Goal: Find specific page/section: Find specific page/section

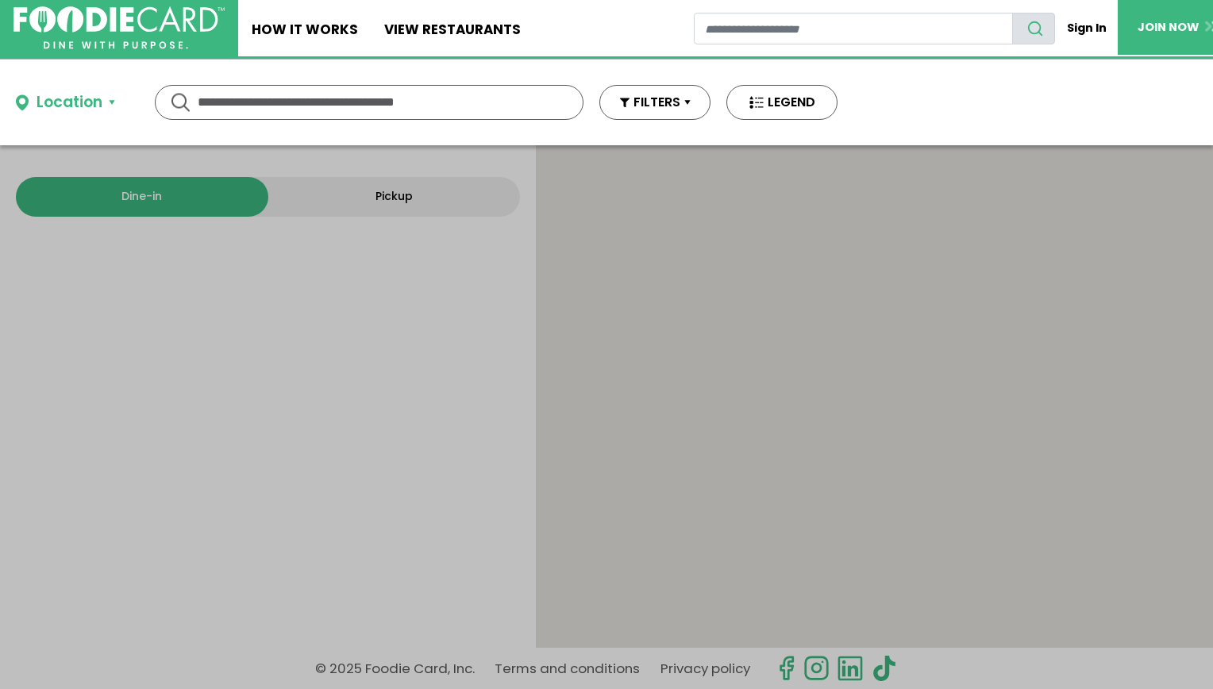
click at [278, 110] on input "text" at bounding box center [369, 102] width 343 height 33
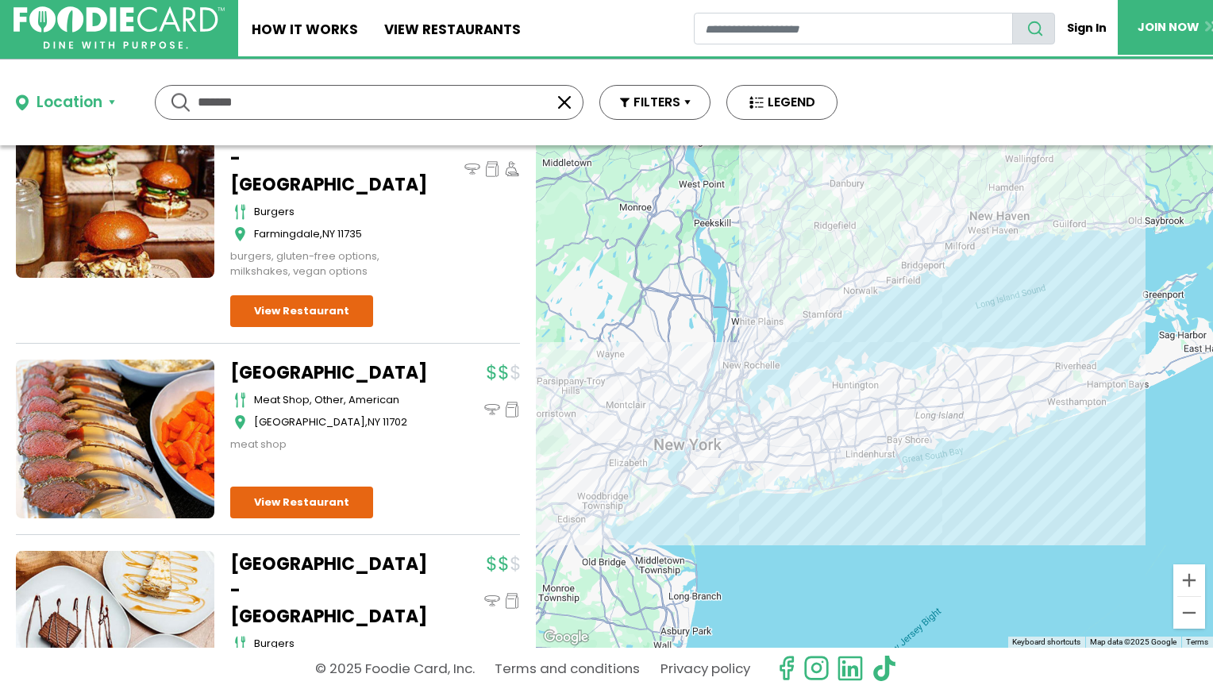
scroll to position [999, 0]
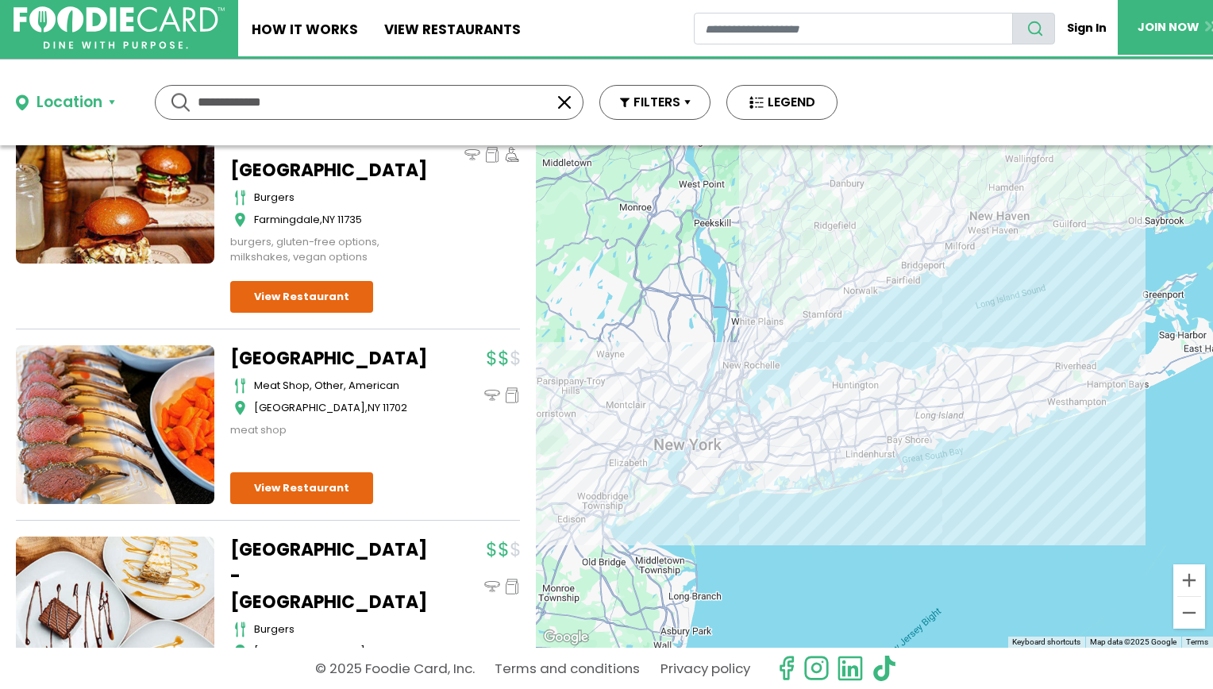
type input "**********"
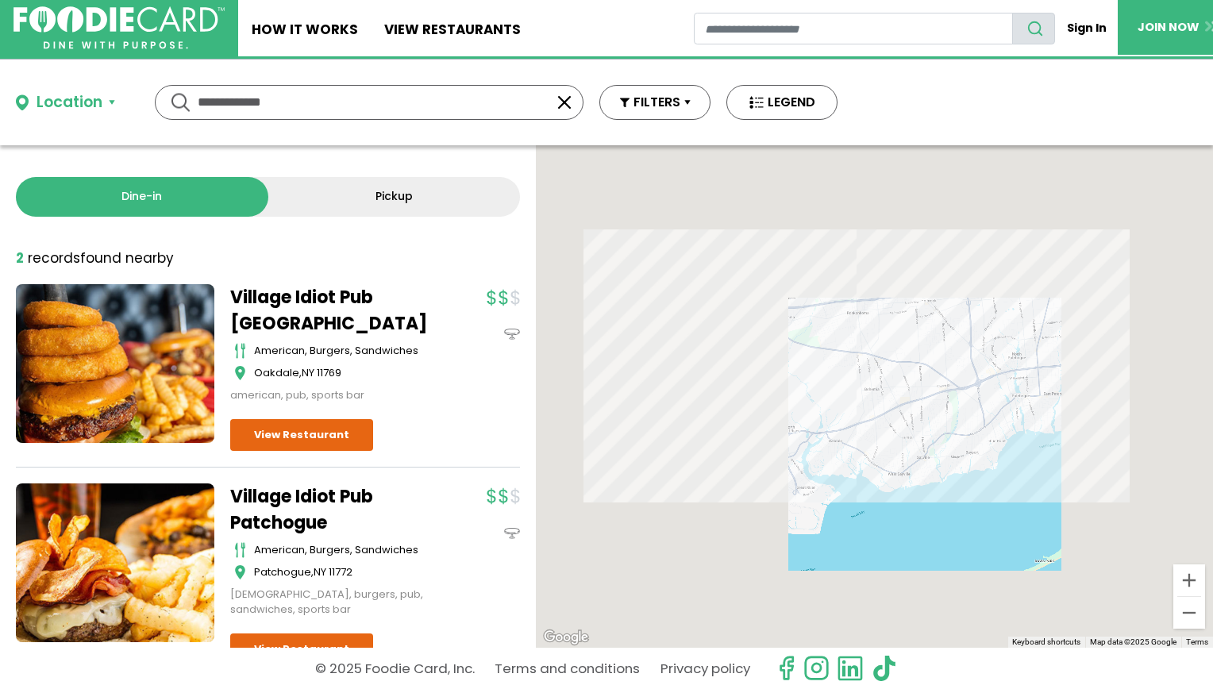
scroll to position [79, 0]
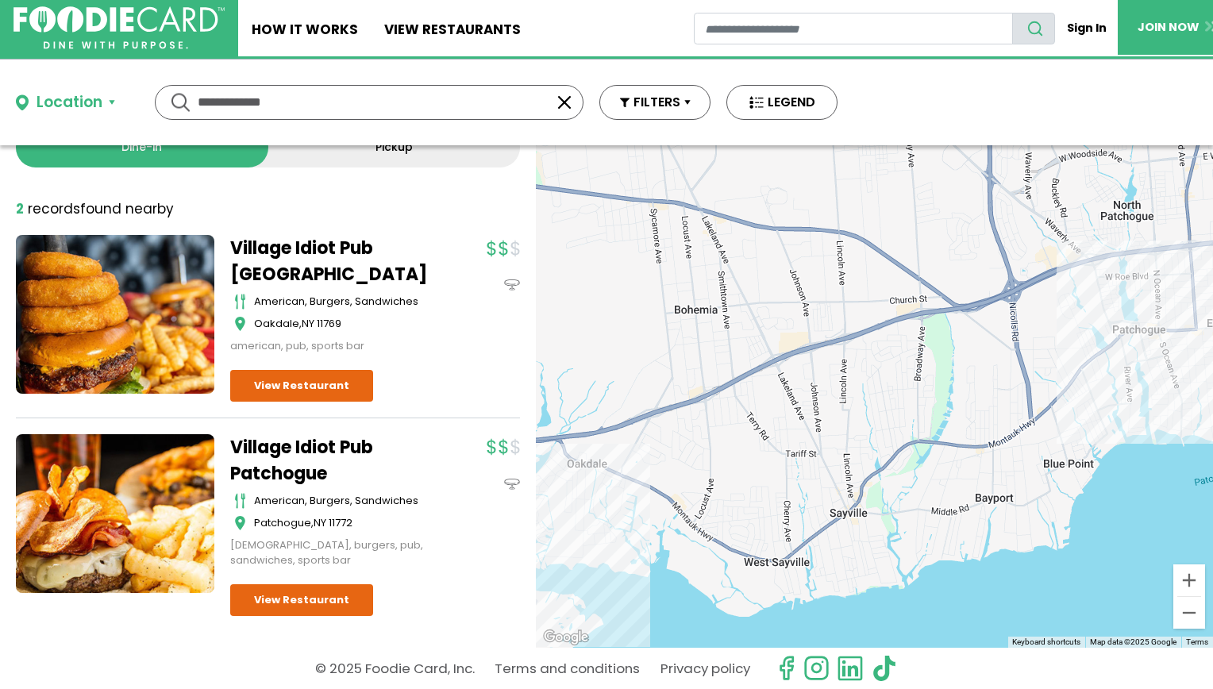
click at [310, 235] on link "Village Idiot Pub [GEOGRAPHIC_DATA]" at bounding box center [329, 261] width 198 height 52
click at [288, 238] on link "Village Idiot Pub [GEOGRAPHIC_DATA]" at bounding box center [329, 261] width 198 height 52
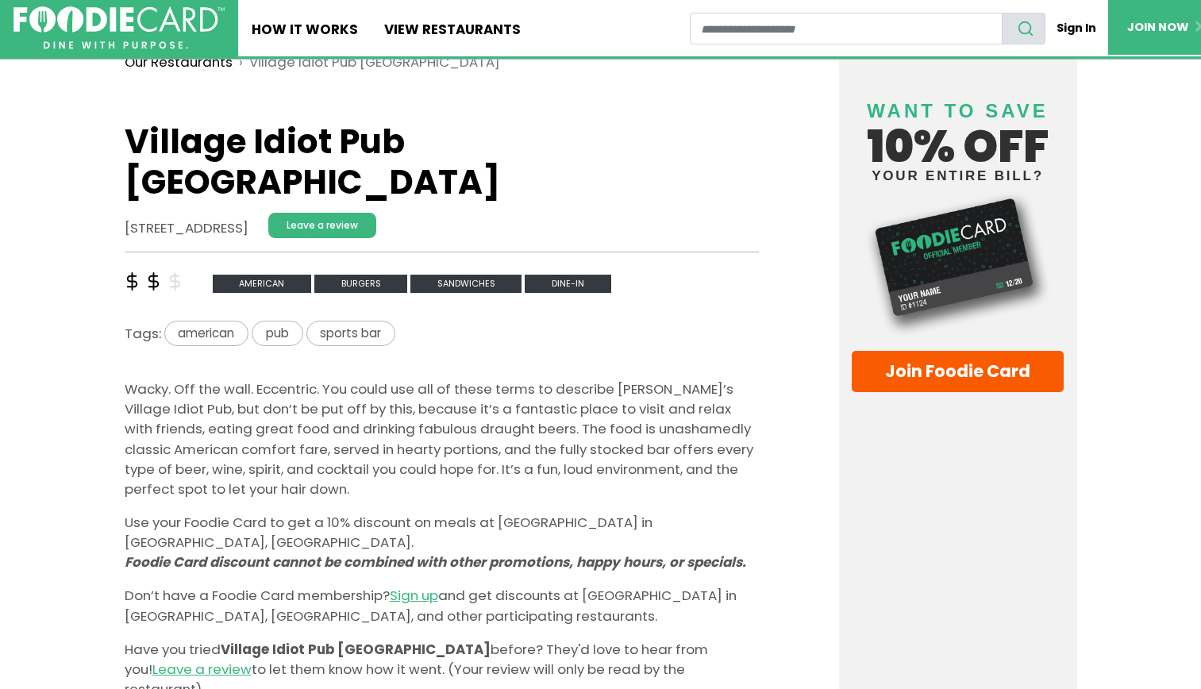
scroll to position [352, 0]
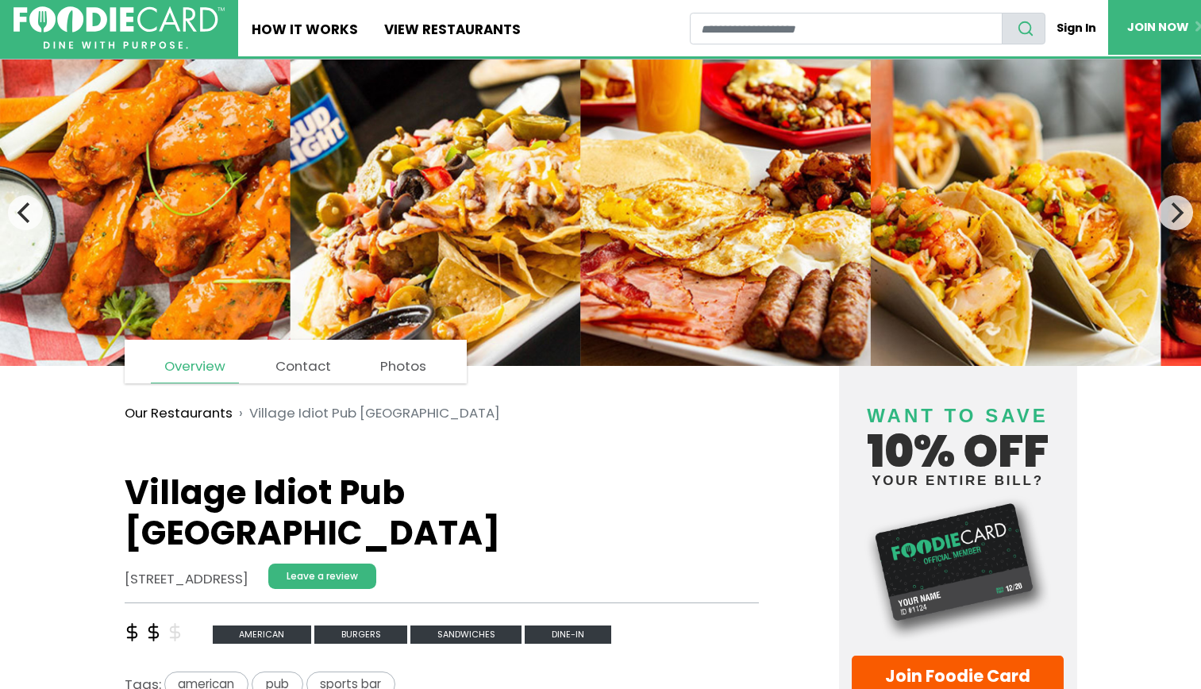
scroll to position [144, 0]
